Goal: Find contact information: Find contact information

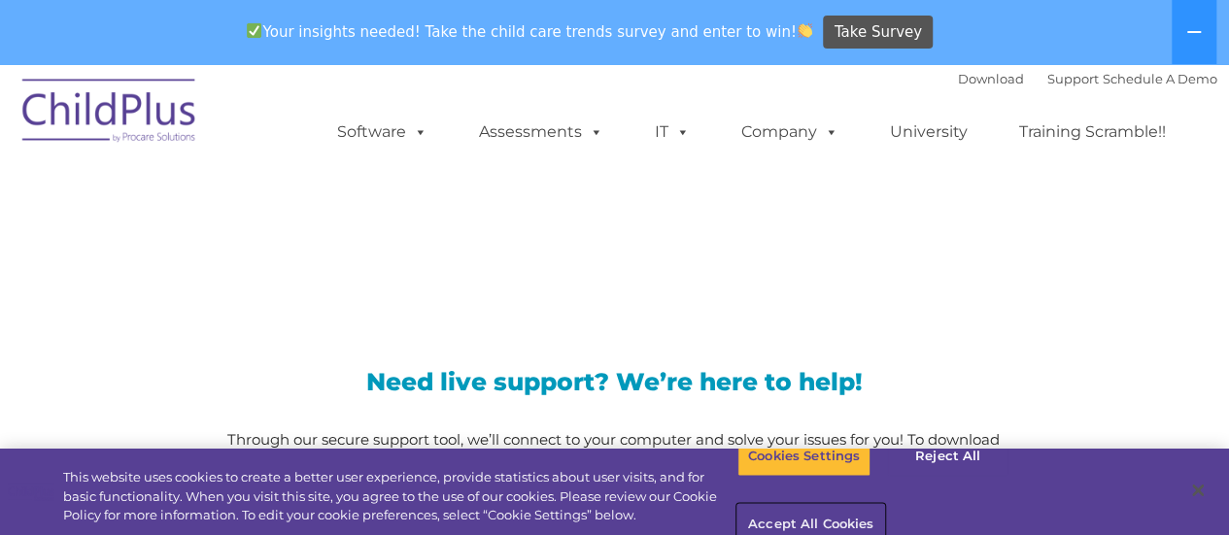
click at [884, 505] on button "Accept All Cookies" at bounding box center [811, 525] width 147 height 41
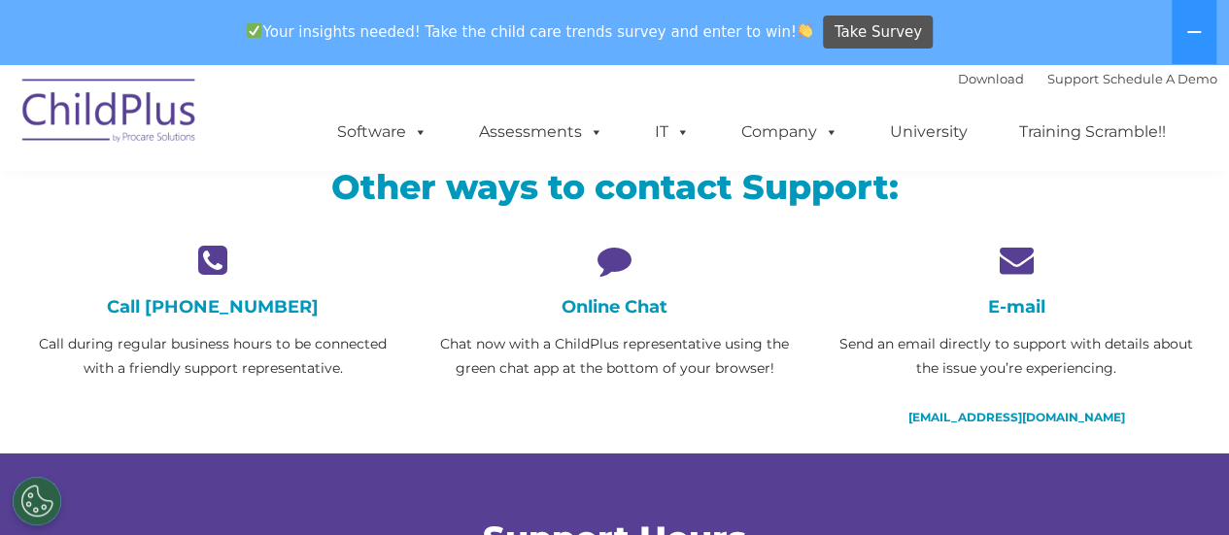
scroll to position [459, 0]
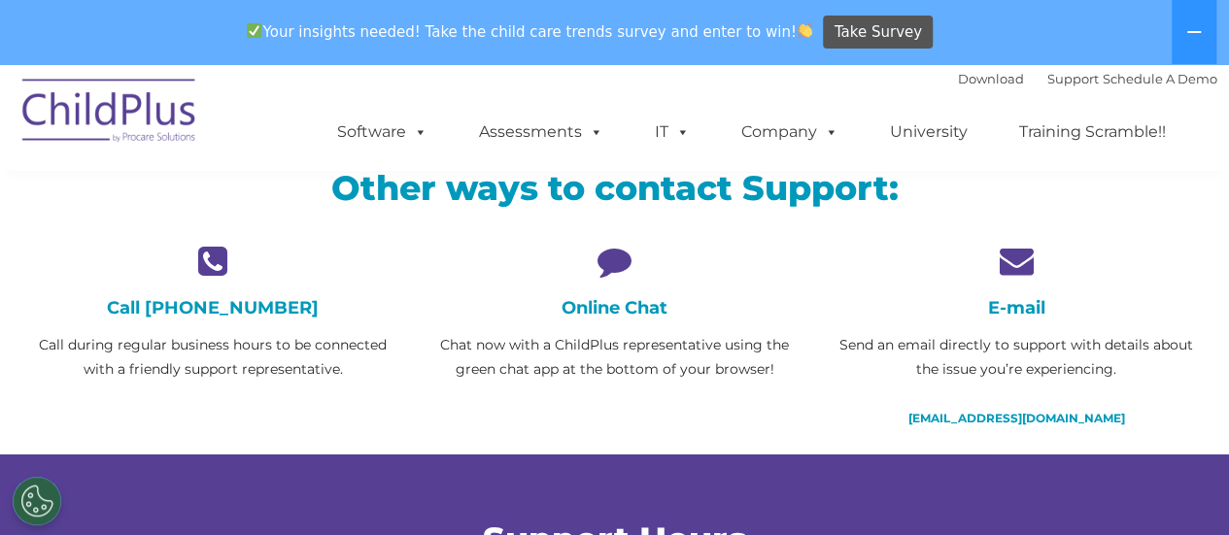
click at [621, 258] on icon at bounding box center [615, 261] width 372 height 34
click at [609, 315] on h4 "Online Chat" at bounding box center [615, 307] width 372 height 21
click at [160, 314] on h4 "Call [PHONE_NUMBER]" at bounding box center [213, 307] width 372 height 21
click at [634, 322] on div "Online Chat Chat now with a ChildPlus representative using the green chat app a…" at bounding box center [615, 313] width 372 height 138
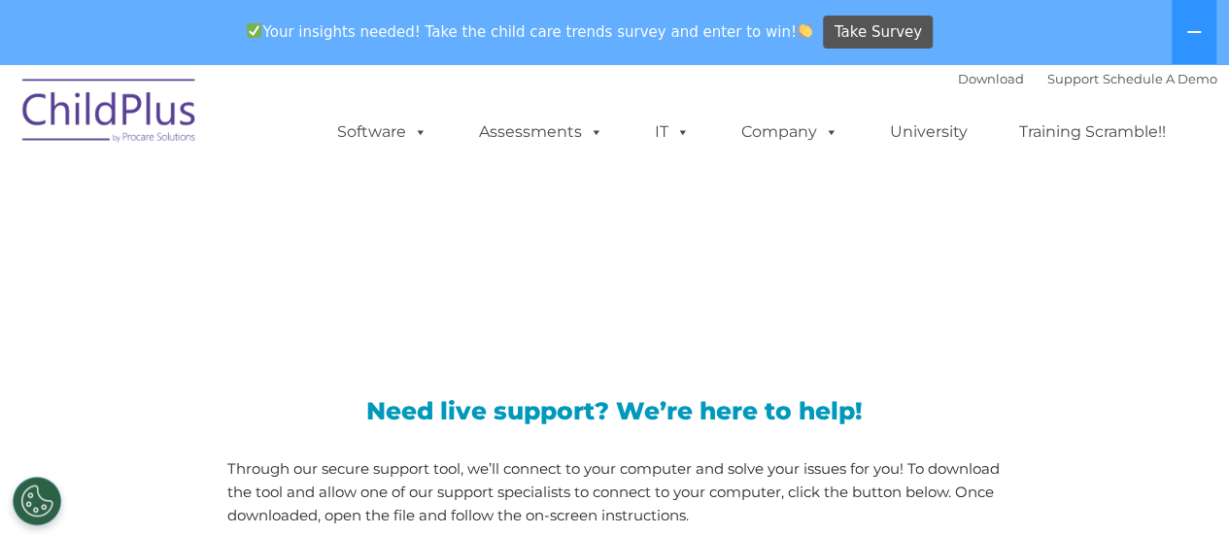
drag, startPoint x: 33, startPoint y: 496, endPoint x: 107, endPoint y: 502, distance: 74.2
click at [107, 502] on div "Need live support? We’re here to help! Through our secure support tool, we’ll c…" at bounding box center [615, 485] width 1205 height 289
click at [44, 504] on button "Cookies Settings" at bounding box center [37, 501] width 49 height 49
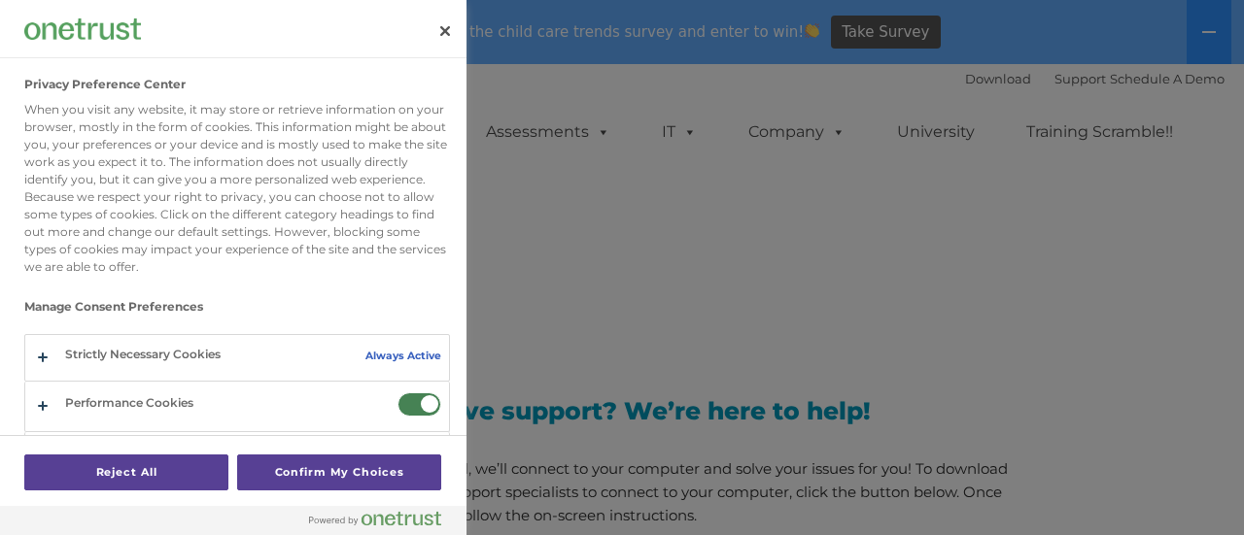
click at [44, 504] on div at bounding box center [37, 501] width 49 height 49
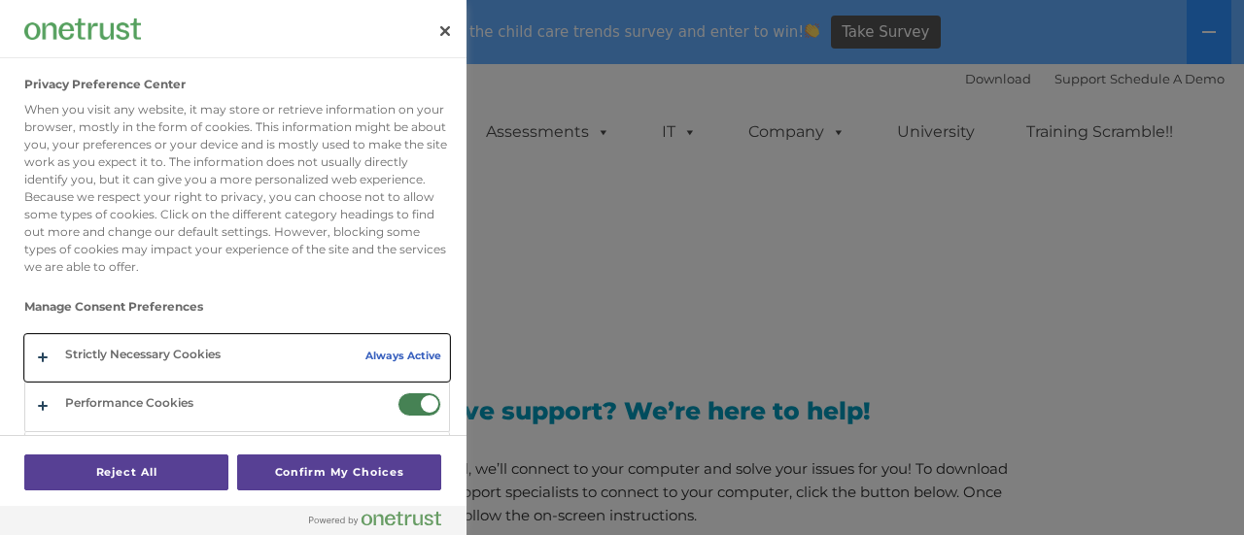
click at [43, 357] on button "Privacy Preference Center" at bounding box center [237, 358] width 424 height 46
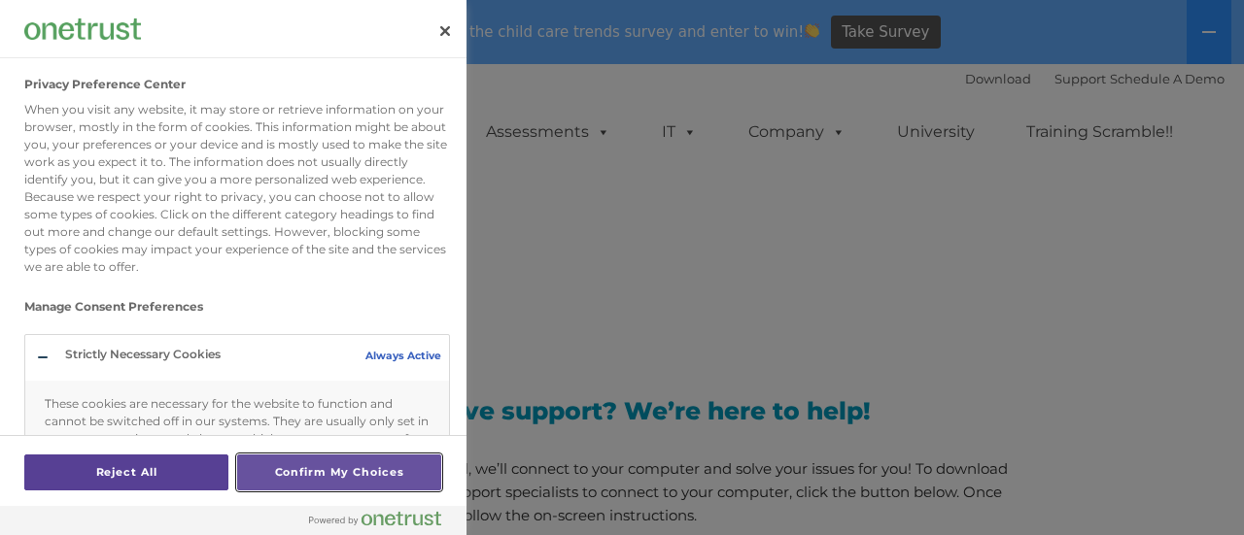
click at [349, 475] on button "Confirm My Choices" at bounding box center [339, 473] width 204 height 36
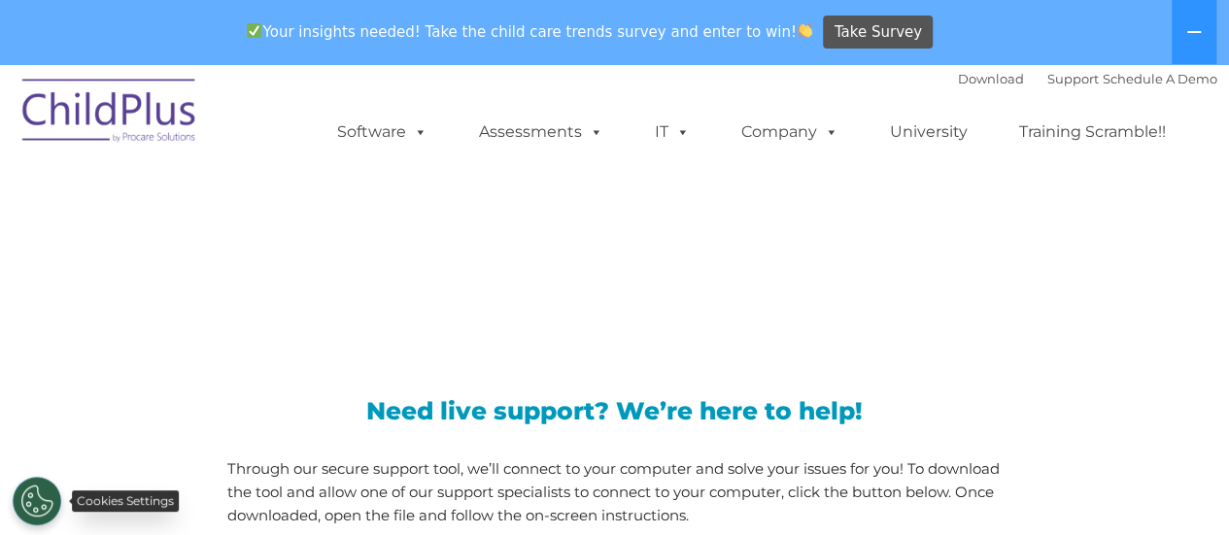
click at [52, 497] on button "Cookies Settings" at bounding box center [37, 501] width 49 height 49
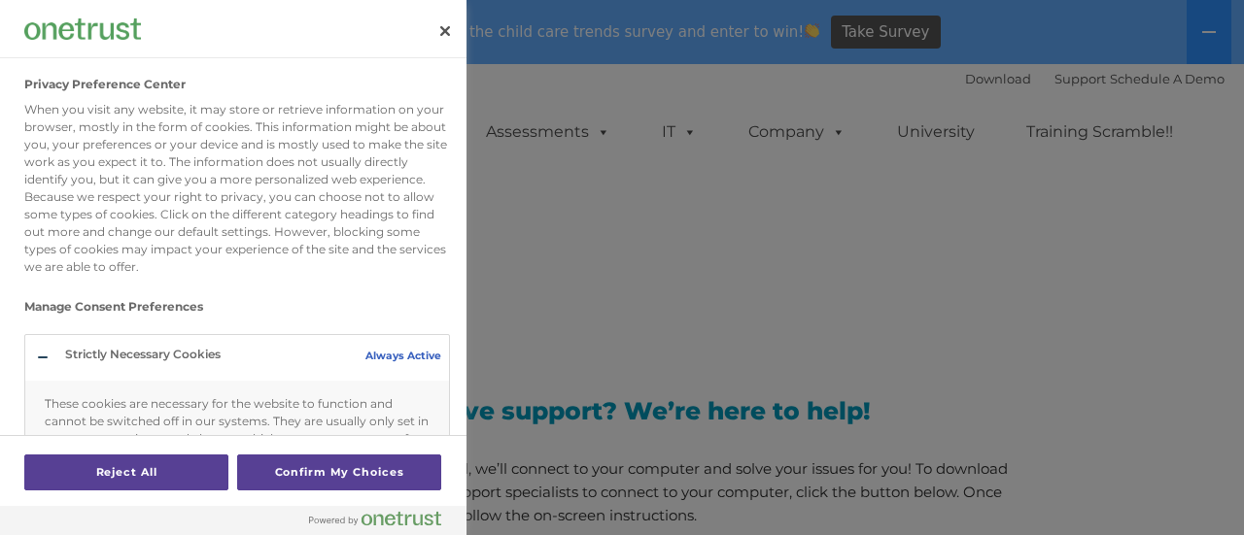
click at [52, 497] on div at bounding box center [37, 501] width 49 height 49
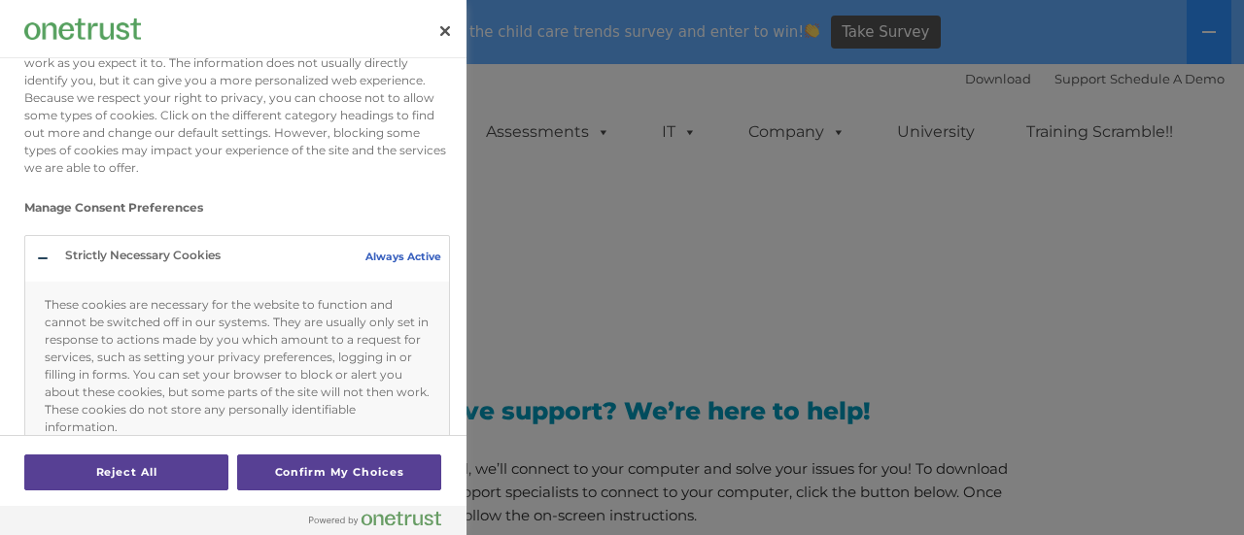
scroll to position [101, 0]
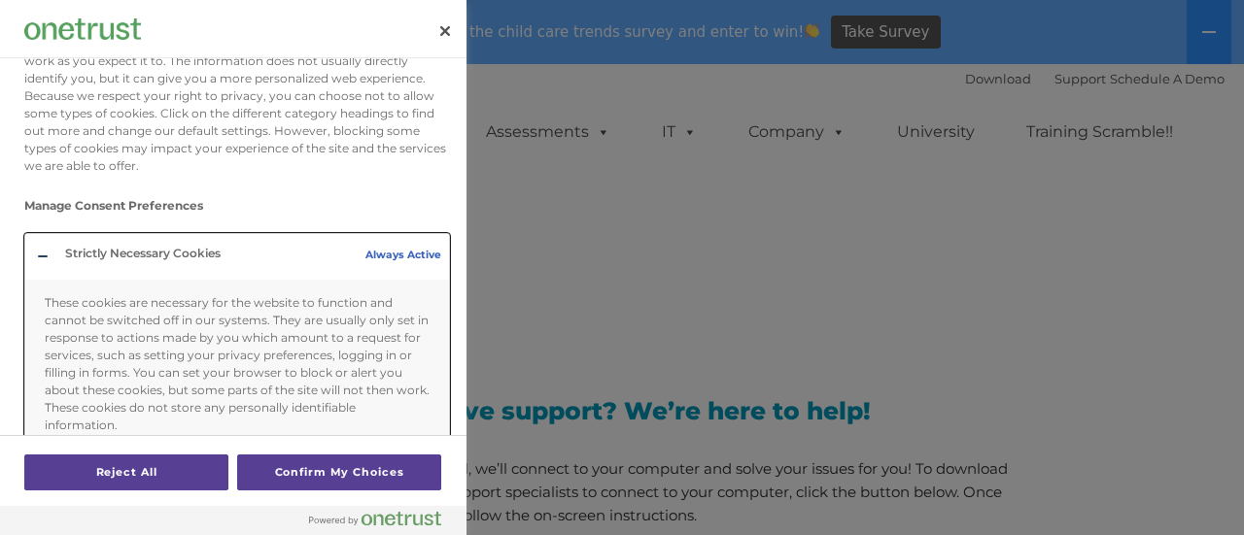
click at [390, 256] on button "Privacy Preference Center" at bounding box center [237, 349] width 424 height 231
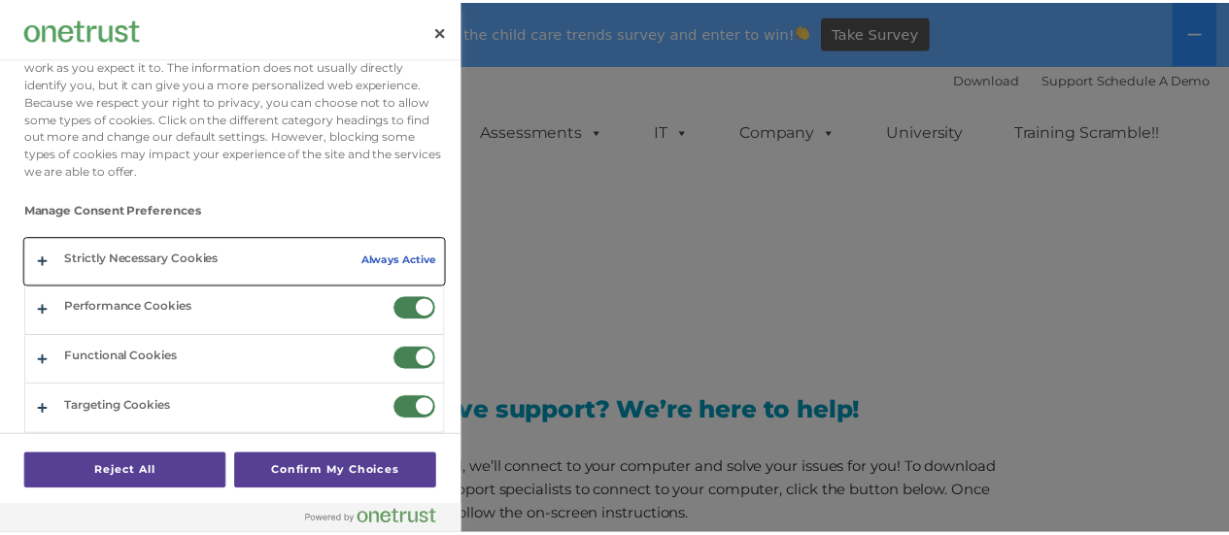
scroll to position [95, 0]
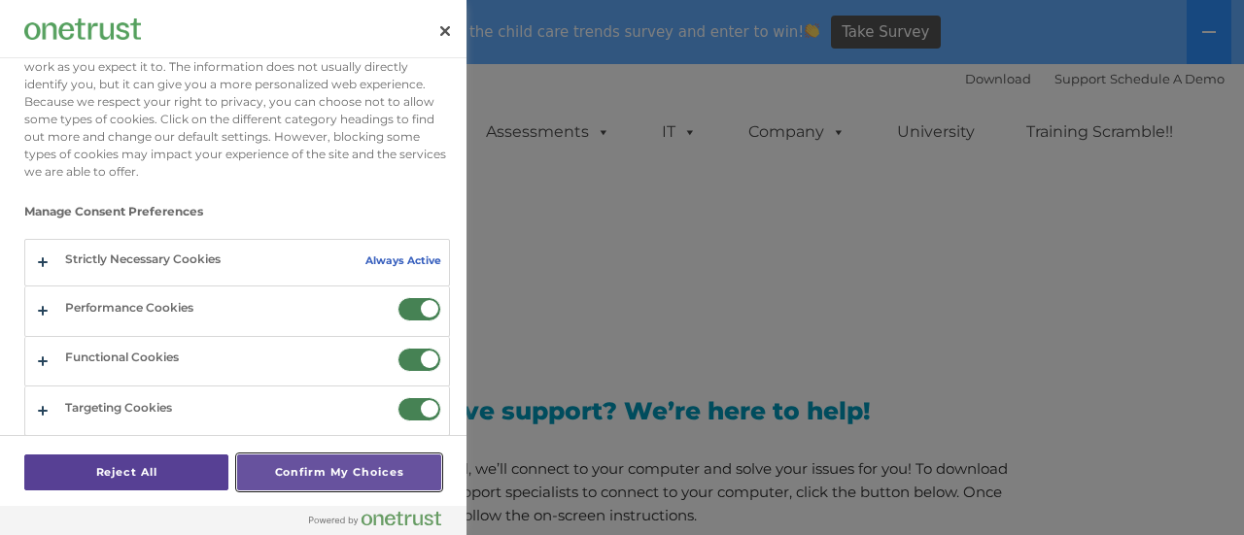
click at [316, 465] on button "Confirm My Choices" at bounding box center [339, 473] width 204 height 36
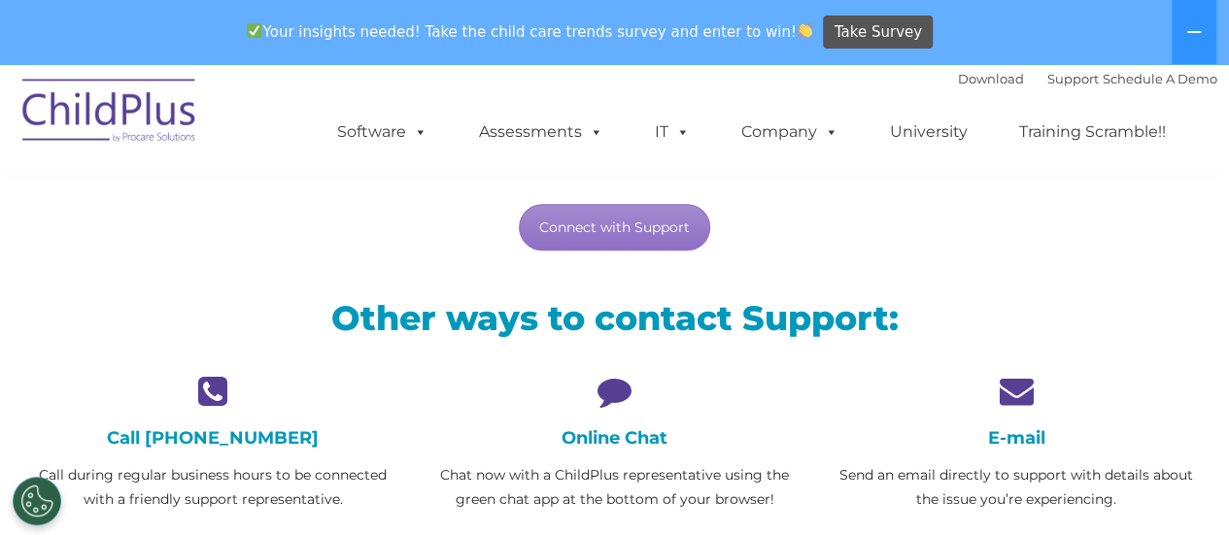
scroll to position [354, 0]
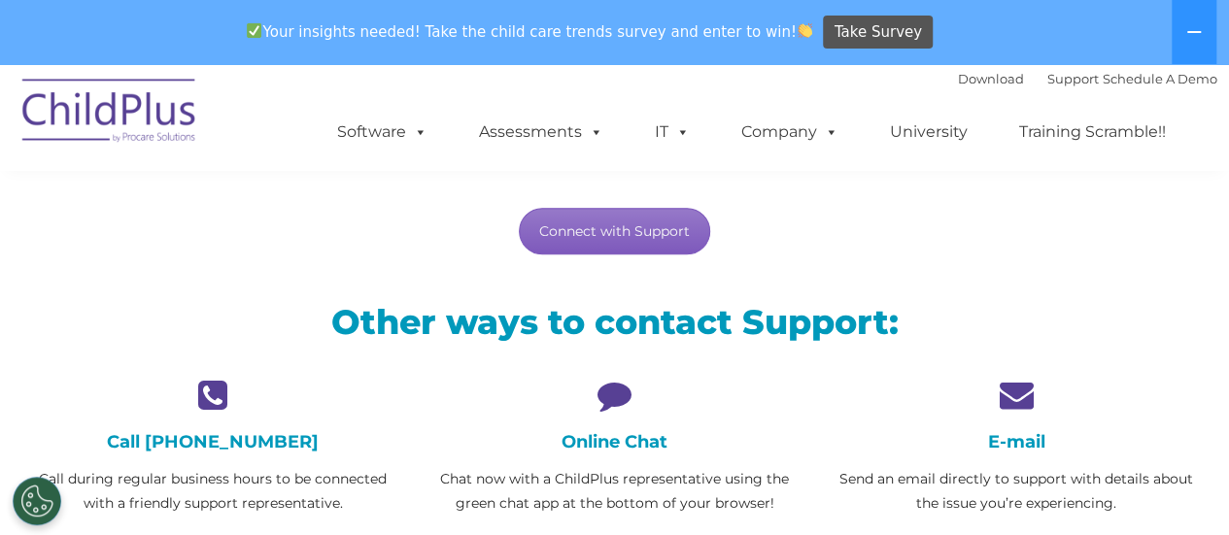
click at [660, 231] on link "Connect with Support" at bounding box center [614, 231] width 191 height 47
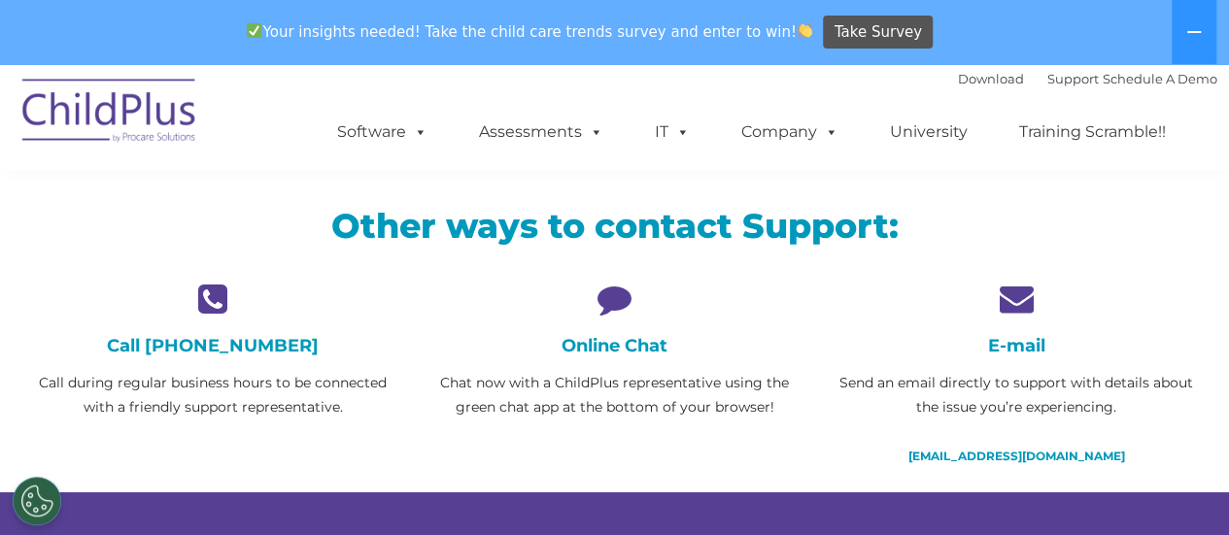
scroll to position [461, 0]
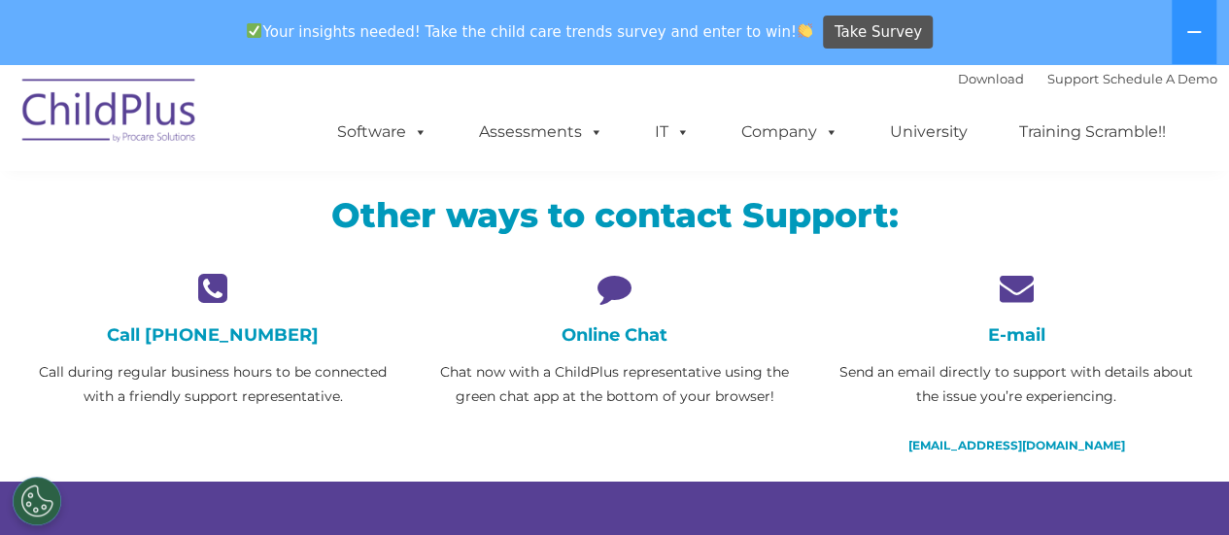
click at [219, 343] on div "Call [PHONE_NUMBER] Call during regular business hours to be connected with a f…" at bounding box center [213, 340] width 372 height 138
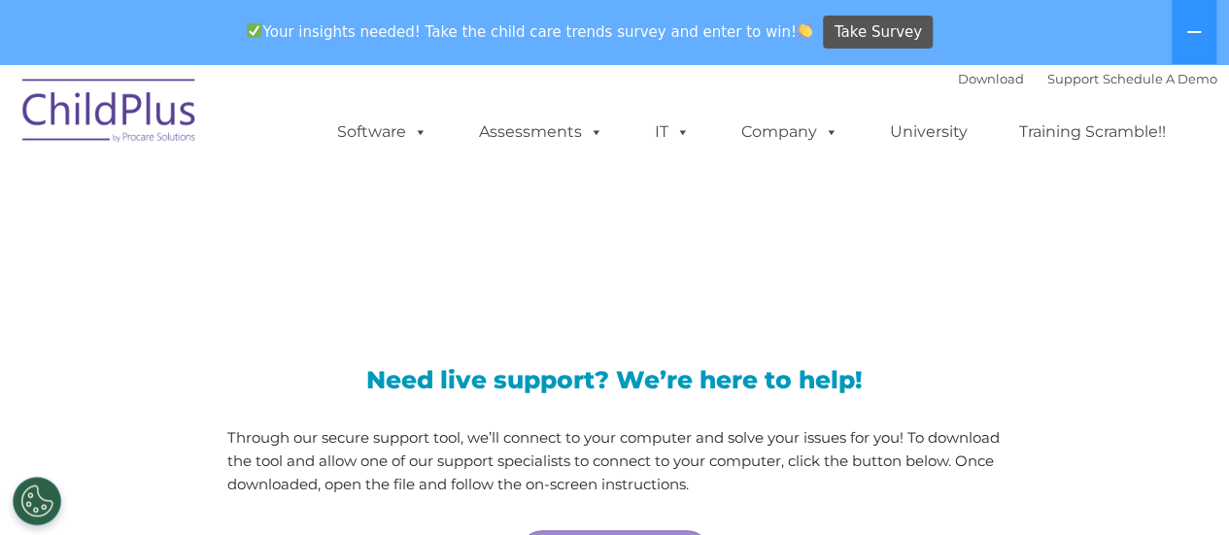
scroll to position [0, 0]
